Goal: Information Seeking & Learning: Check status

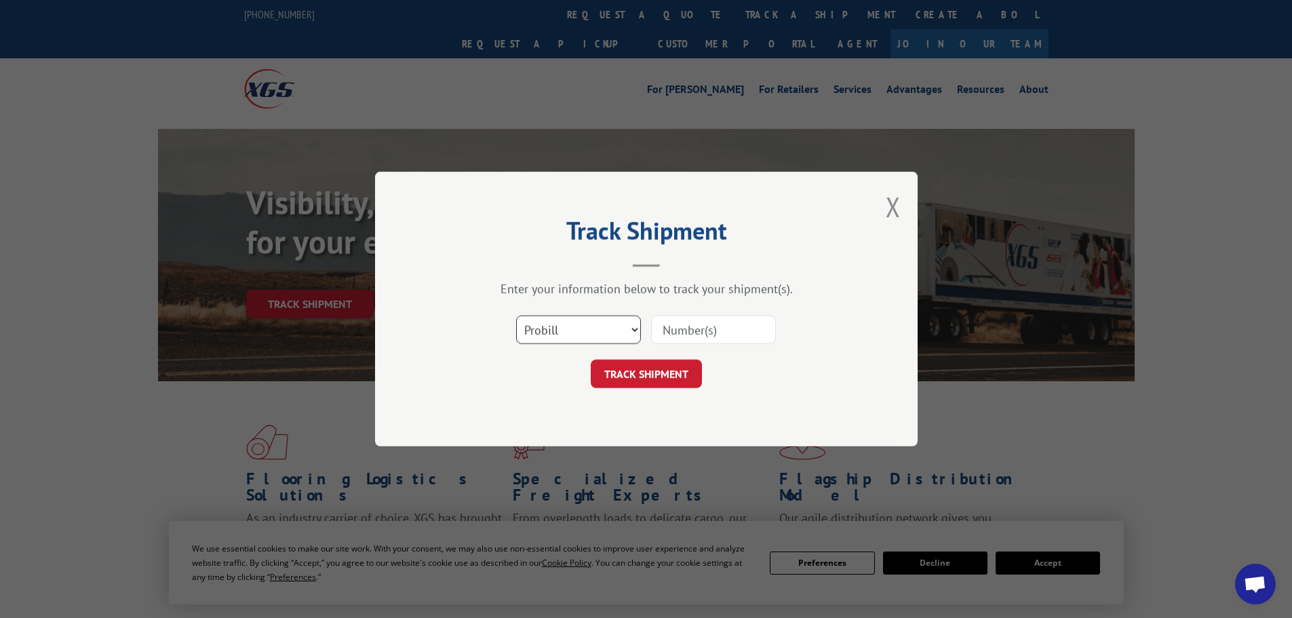
click at [561, 330] on select "Select category... Probill BOL PO" at bounding box center [578, 329] width 125 height 28
select select "bol"
click at [516, 315] on select "Select category... Probill BOL PO" at bounding box center [578, 329] width 125 height 28
click at [713, 334] on input at bounding box center [713, 329] width 125 height 28
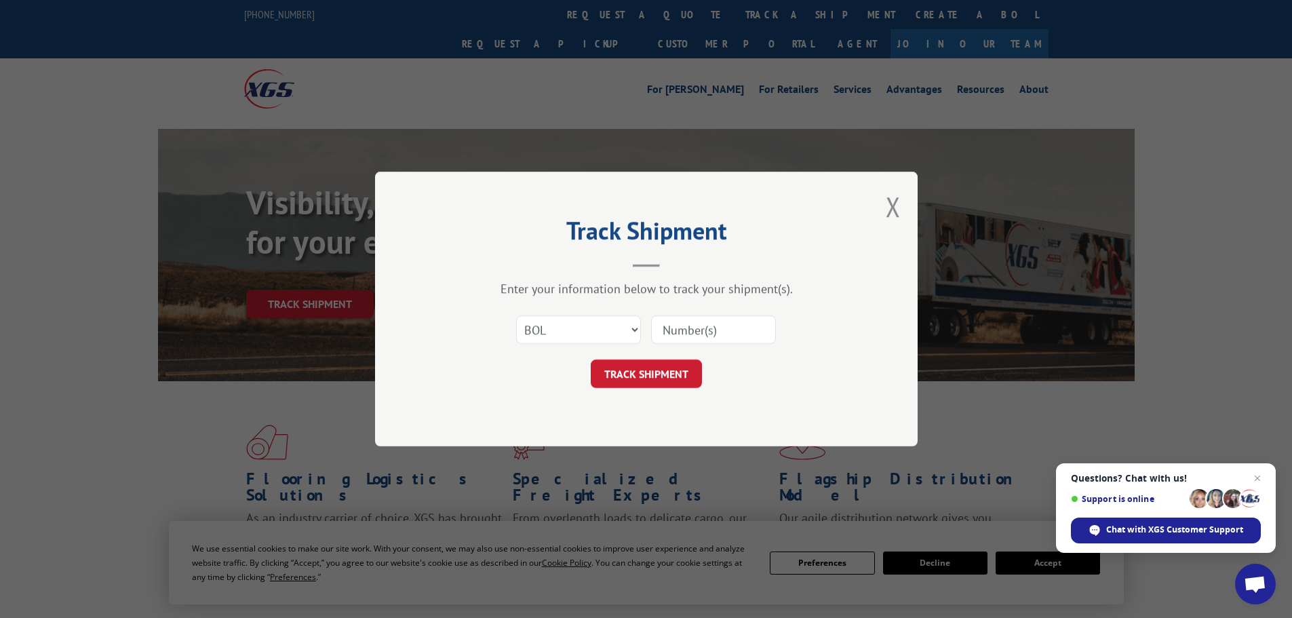
paste input "5499554"
type input "5499554"
click at [598, 384] on button "TRACK SHIPMENT" at bounding box center [646, 373] width 111 height 28
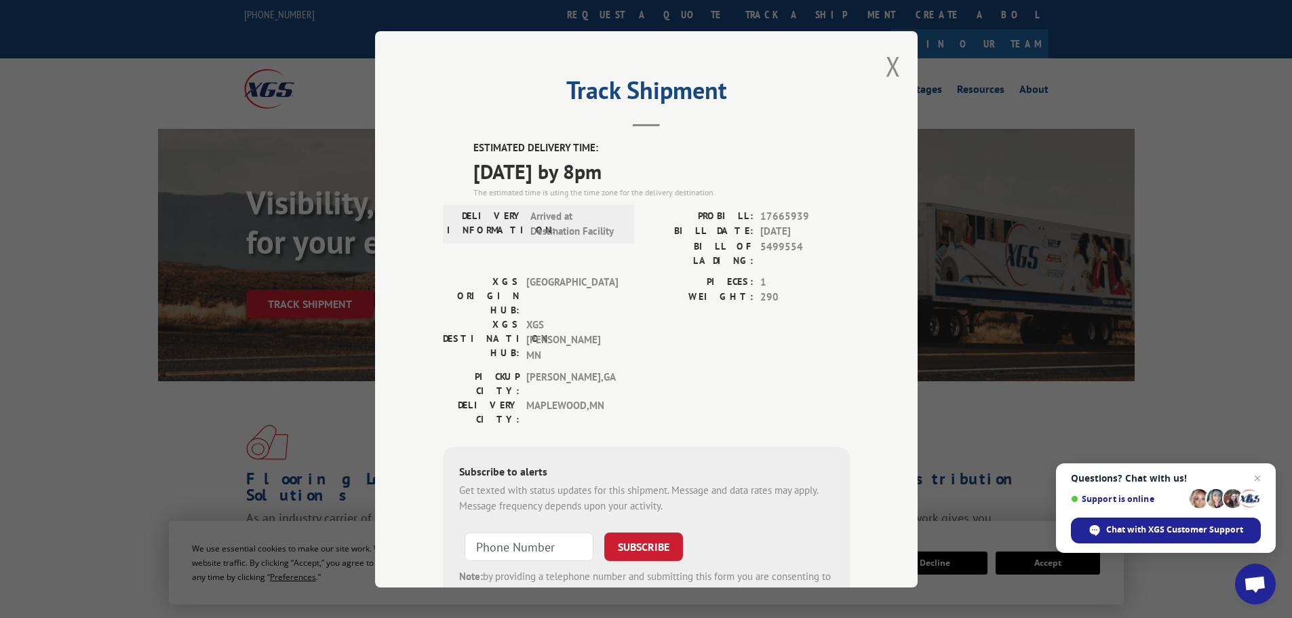
click at [895, 64] on div "Track Shipment ESTIMATED DELIVERY TIME: [DATE] by 8pm The estimated time is usi…" at bounding box center [646, 309] width 542 height 556
click at [888, 66] on button "Close modal" at bounding box center [893, 66] width 15 height 36
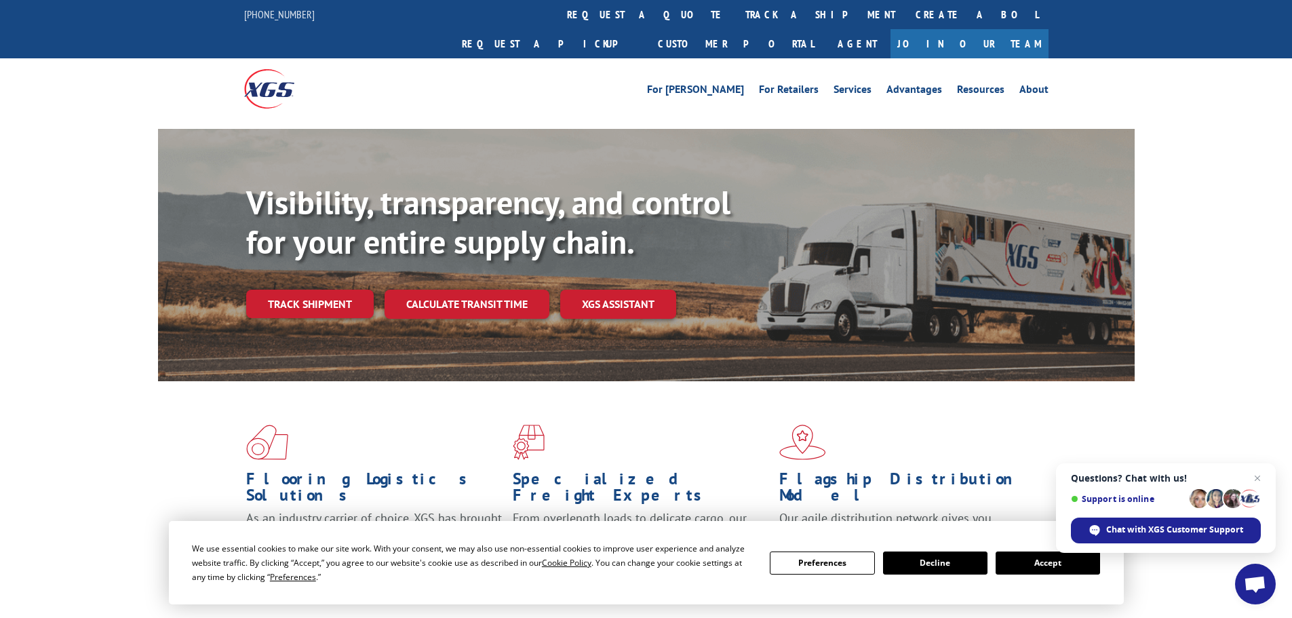
click at [735, 11] on link "track a shipment" at bounding box center [820, 14] width 170 height 29
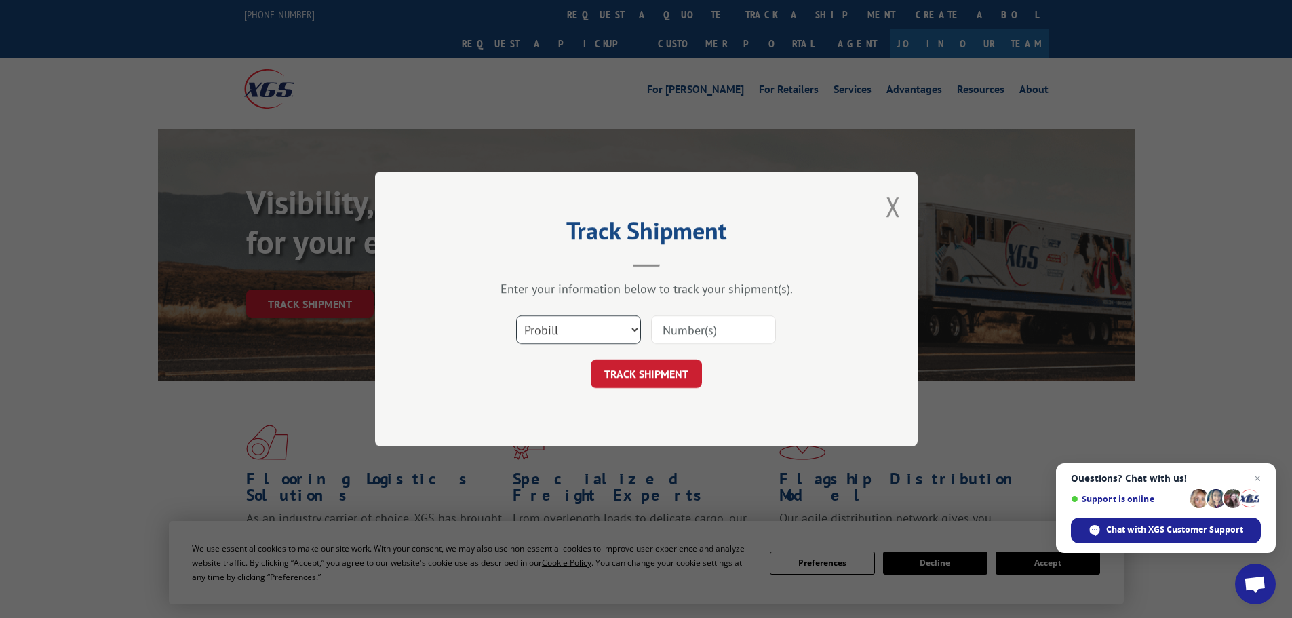
click at [543, 342] on select "Select category... Probill BOL PO" at bounding box center [578, 329] width 125 height 28
select select "bol"
click at [516, 315] on select "Select category... Probill BOL PO" at bounding box center [578, 329] width 125 height 28
click at [673, 327] on input at bounding box center [713, 329] width 125 height 28
paste input "7046784"
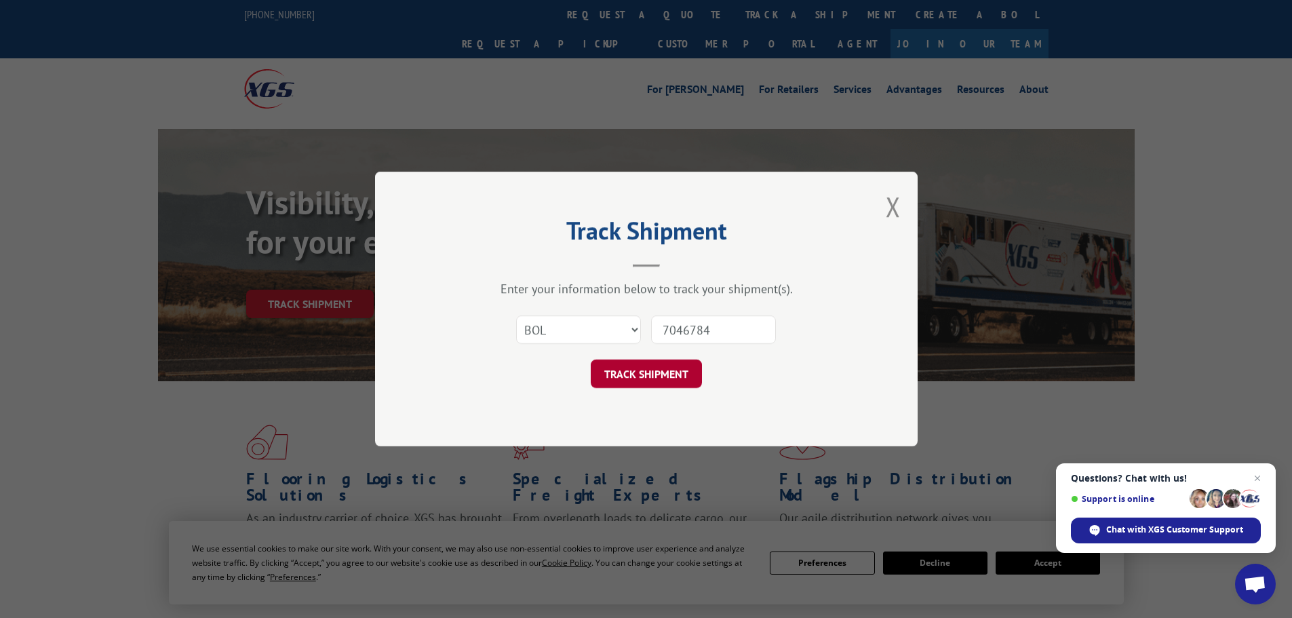
type input "7046784"
click at [639, 375] on button "TRACK SHIPMENT" at bounding box center [646, 373] width 111 height 28
